Goal: Task Accomplishment & Management: Complete application form

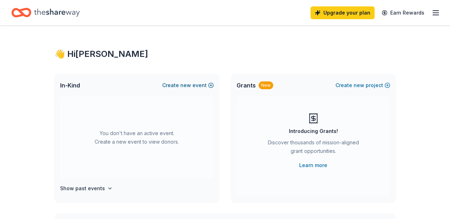
click at [208, 88] on button "Create new event" at bounding box center [188, 85] width 52 height 9
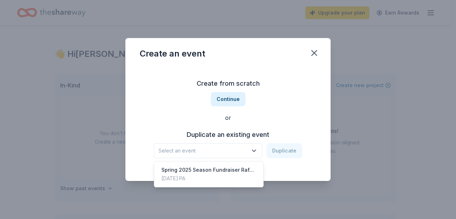
click at [200, 151] on span "Select an event" at bounding box center [202, 151] width 89 height 9
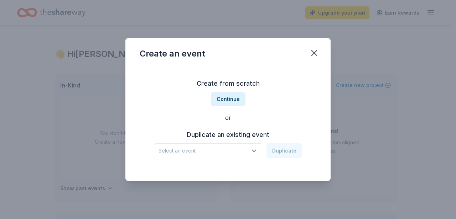
click at [245, 151] on span "Select an event" at bounding box center [202, 151] width 89 height 9
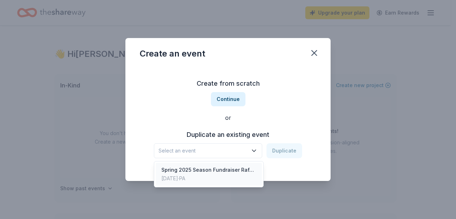
click at [240, 168] on div "Spring 2025 Season Fundraiser Raffle" at bounding box center [208, 170] width 95 height 9
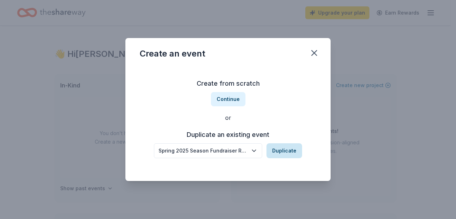
click at [288, 156] on button "Duplicate" at bounding box center [284, 150] width 36 height 15
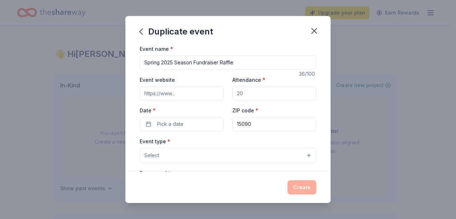
click at [173, 58] on input "Spring 2025 Season Fundraiser Raffle" at bounding box center [228, 63] width 177 height 14
click at [173, 59] on input "Spring 2025 Season Fundraiser Raffle" at bounding box center [228, 63] width 177 height 14
type input "Spring 2026 Season Fundraiser Raffle"
drag, startPoint x: 278, startPoint y: 95, endPoint x: 229, endPoint y: 93, distance: 48.8
click at [229, 93] on div "Event website Attendance * Date * Pick a date ZIP code * 15090" at bounding box center [228, 103] width 177 height 56
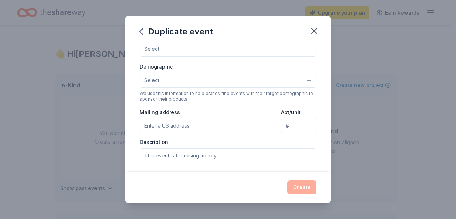
scroll to position [40, 0]
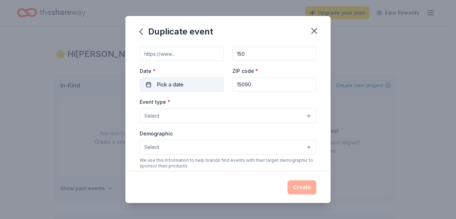
type input "150"
click at [192, 87] on button "Pick a date" at bounding box center [182, 85] width 84 height 14
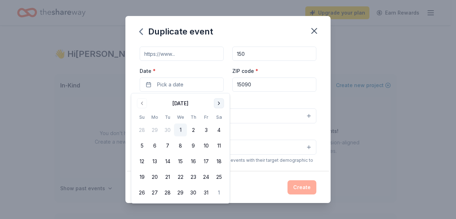
click at [219, 99] on button "Go to next month" at bounding box center [219, 104] width 10 height 10
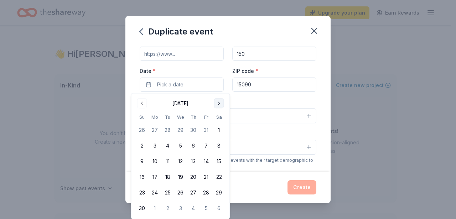
click at [219, 99] on button "Go to next month" at bounding box center [219, 104] width 10 height 10
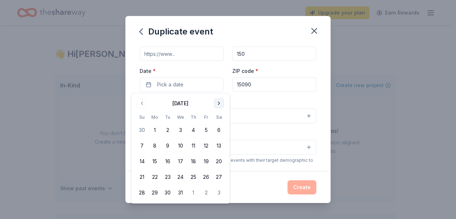
click at [219, 99] on button "Go to next month" at bounding box center [219, 104] width 10 height 10
click at [180, 160] on button "18" at bounding box center [180, 161] width 13 height 13
click at [314, 102] on div "Event name * Spring 2026 Season Fundraiser Raffle 36 /100 Event website Attenda…" at bounding box center [227, 107] width 205 height 127
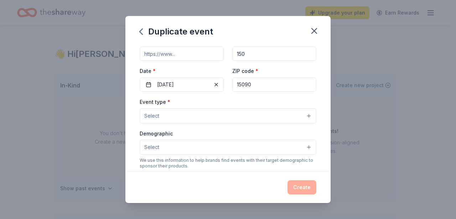
click at [226, 111] on button "Select" at bounding box center [228, 116] width 177 height 15
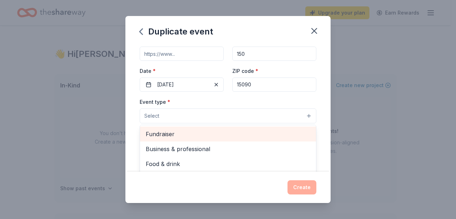
click at [205, 138] on span "Fundraiser" at bounding box center [228, 134] width 164 height 9
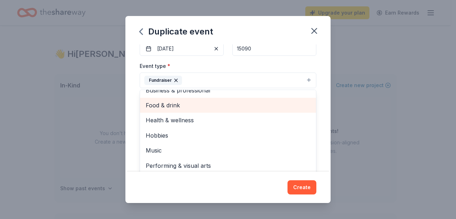
scroll to position [93, 0]
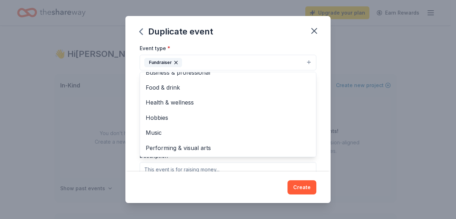
click at [314, 124] on div "Event name * Spring 2026 Season Fundraiser Raffle 36 /100 Event website Attenda…" at bounding box center [227, 107] width 205 height 127
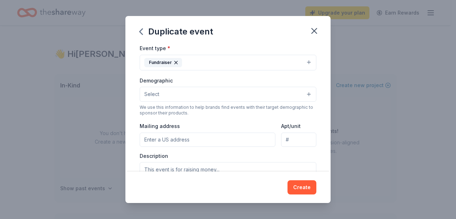
click at [244, 95] on button "Select" at bounding box center [228, 94] width 177 height 15
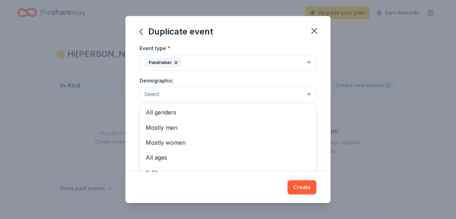
scroll to position [74, 0]
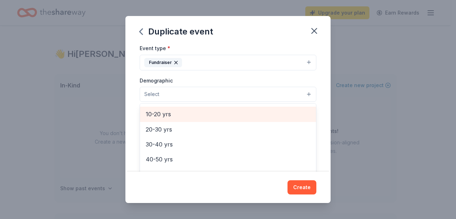
click at [197, 119] on div "10-20 yrs" at bounding box center [228, 114] width 176 height 15
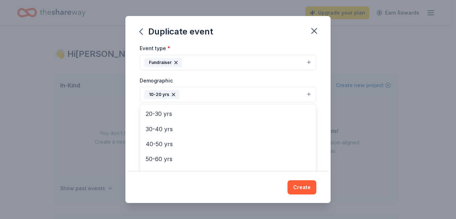
scroll to position [75, 0]
click at [322, 136] on div "Event name * Spring 2026 Season Fundraiser Raffle 36 /100 Event website Attenda…" at bounding box center [227, 107] width 205 height 127
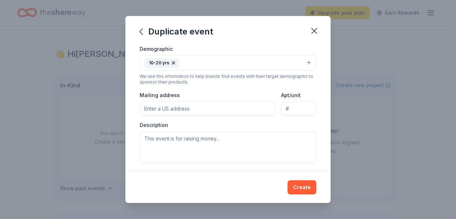
scroll to position [128, 0]
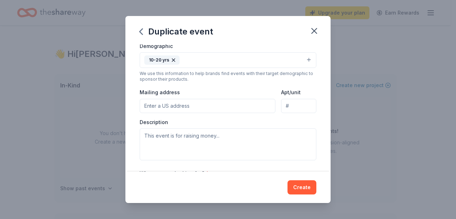
click at [232, 107] on input "Mailing address" at bounding box center [208, 106] width 136 height 14
type input "[STREET_ADDRESS]"
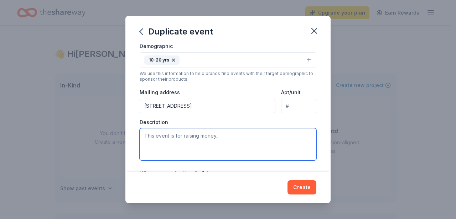
click at [221, 136] on textarea at bounding box center [228, 145] width 177 height 32
paste textarea "Hi there! North Allegheny Baseball Boosters in [GEOGRAPHIC_DATA], [US_STATE] is…"
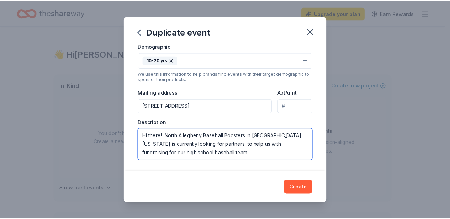
scroll to position [4, 0]
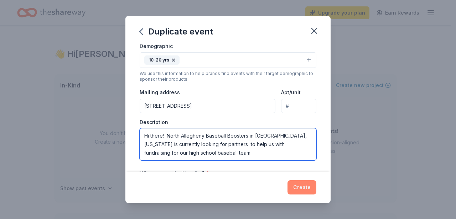
type textarea "Hi there! North Allegheny Baseball Boosters in [GEOGRAPHIC_DATA], [US_STATE] is…"
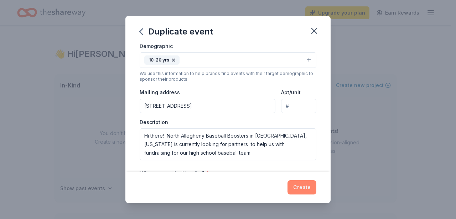
click at [303, 185] on button "Create" at bounding box center [301, 187] width 29 height 14
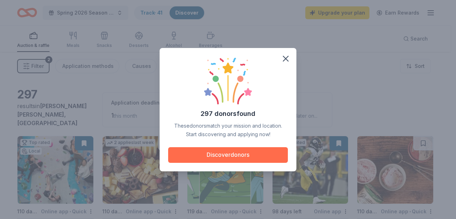
click at [224, 153] on button "Discover donors" at bounding box center [228, 155] width 120 height 16
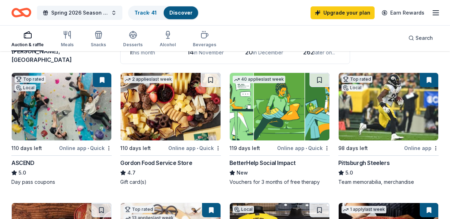
scroll to position [75, 0]
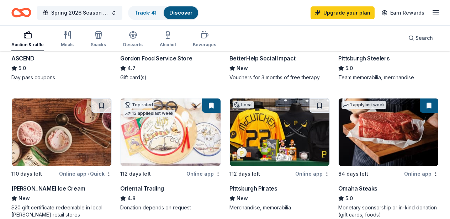
scroll to position [170, 0]
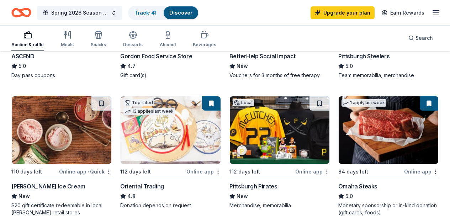
click at [230, 126] on img at bounding box center [280, 130] width 100 height 68
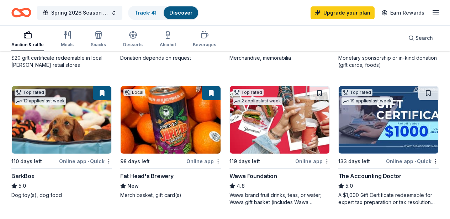
scroll to position [325, 0]
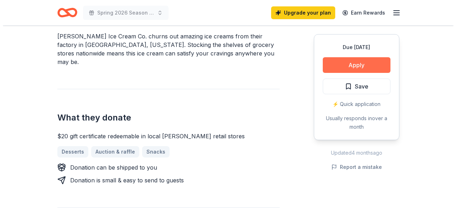
scroll to position [241, 0]
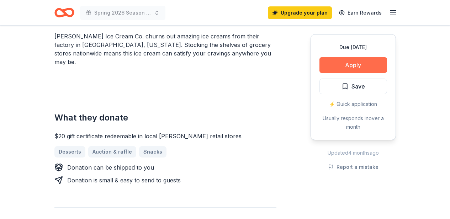
click at [365, 67] on button "Apply" at bounding box center [354, 65] width 68 height 16
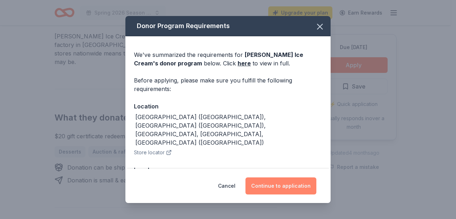
click at [294, 182] on button "Continue to application" at bounding box center [280, 186] width 71 height 17
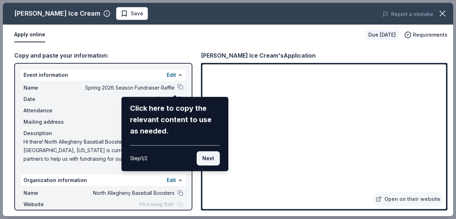
click at [206, 156] on button "Next" at bounding box center [207, 159] width 23 height 14
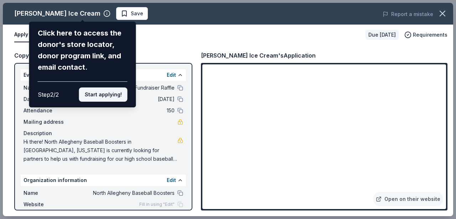
click at [108, 98] on button "Start applying!" at bounding box center [103, 95] width 48 height 14
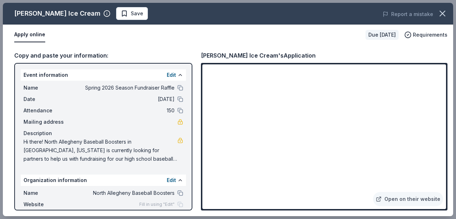
drag, startPoint x: 256, startPoint y: 55, endPoint x: 203, endPoint y: 54, distance: 53.4
click at [203, 54] on div "Graeter's Ice Cream's Application" at bounding box center [258, 55] width 115 height 9
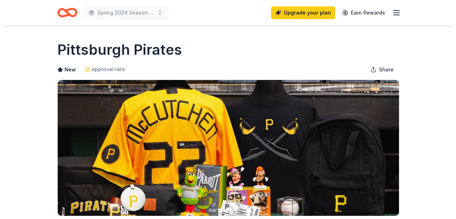
scroll to position [142, 0]
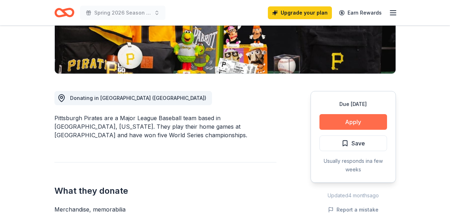
click at [353, 116] on button "Apply" at bounding box center [354, 122] width 68 height 16
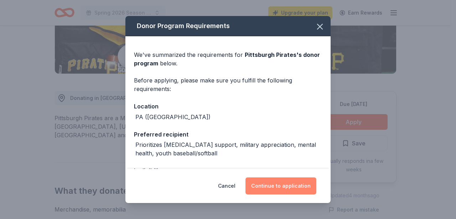
click at [277, 190] on button "Continue to application" at bounding box center [280, 186] width 71 height 17
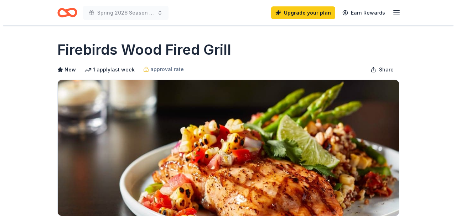
scroll to position [130, 0]
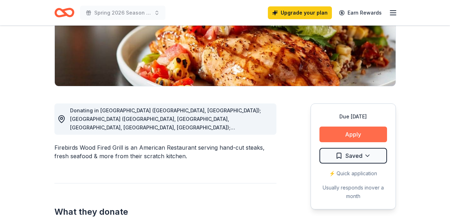
click at [352, 138] on button "Apply" at bounding box center [354, 135] width 68 height 16
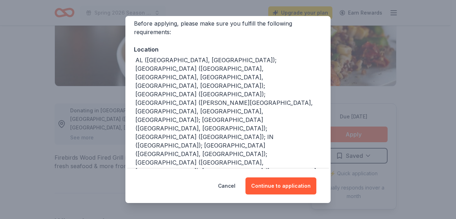
scroll to position [63, 0]
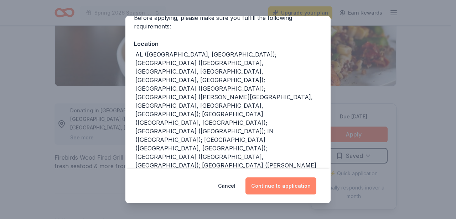
click at [277, 188] on button "Continue to application" at bounding box center [280, 186] width 71 height 17
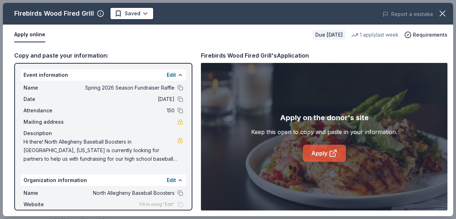
click at [324, 153] on link "Apply" at bounding box center [324, 153] width 43 height 17
